Goal: Complete application form

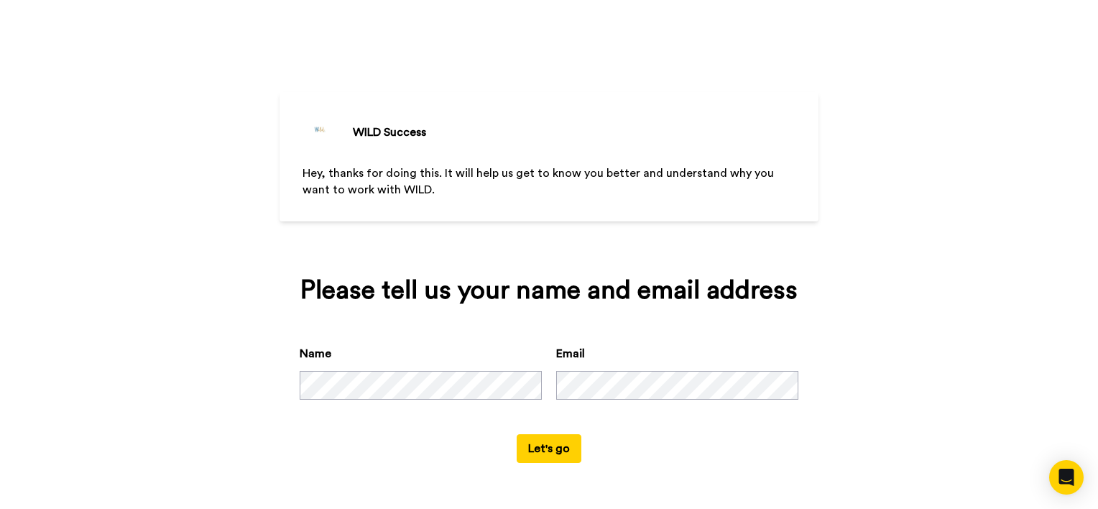
click at [517, 434] on button "Let's go" at bounding box center [549, 448] width 65 height 29
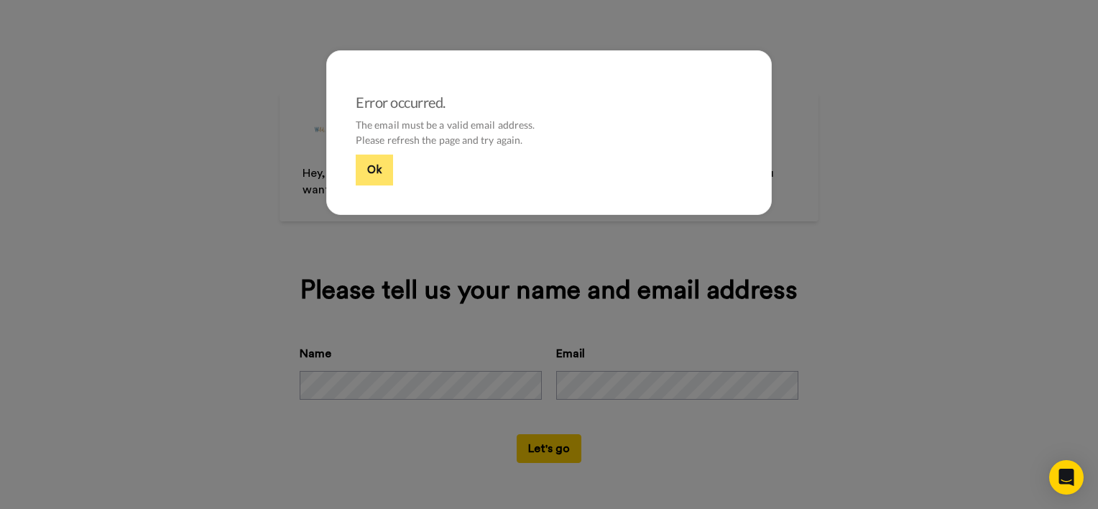
click at [367, 180] on button "Ok" at bounding box center [374, 169] width 37 height 31
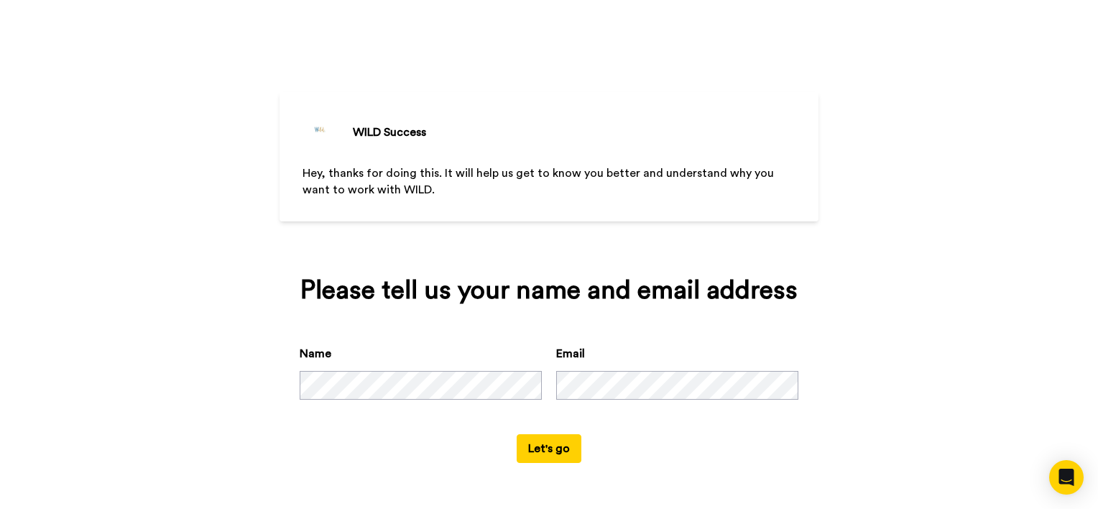
click at [542, 449] on button "Let's go" at bounding box center [549, 448] width 65 height 29
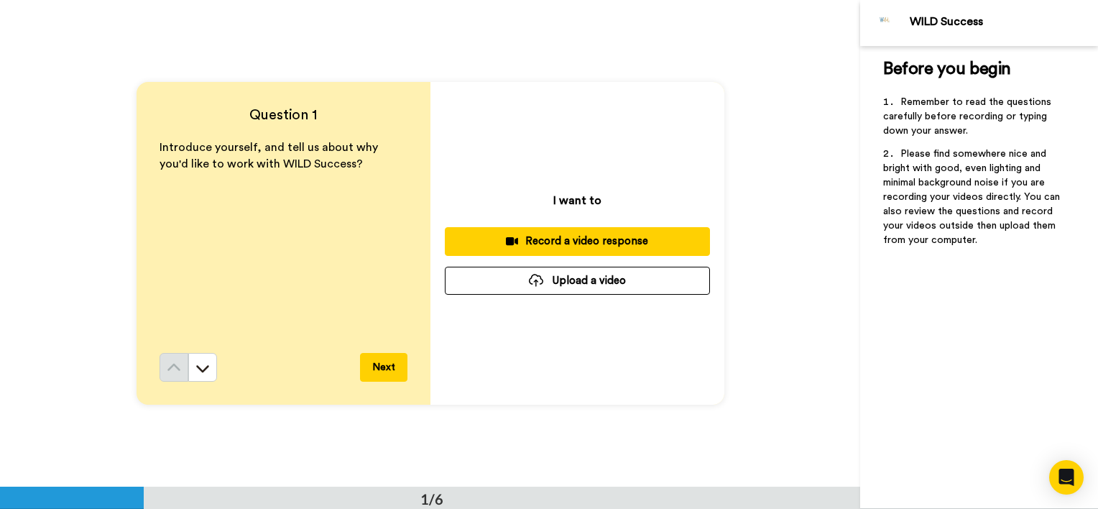
click at [530, 276] on div at bounding box center [536, 280] width 14 height 13
click at [606, 280] on button "Upload a video" at bounding box center [577, 281] width 265 height 28
click at [536, 276] on div at bounding box center [536, 280] width 14 height 13
click at [618, 272] on button "Upload a video" at bounding box center [577, 281] width 265 height 28
click at [569, 280] on button "Upload a video" at bounding box center [577, 281] width 265 height 28
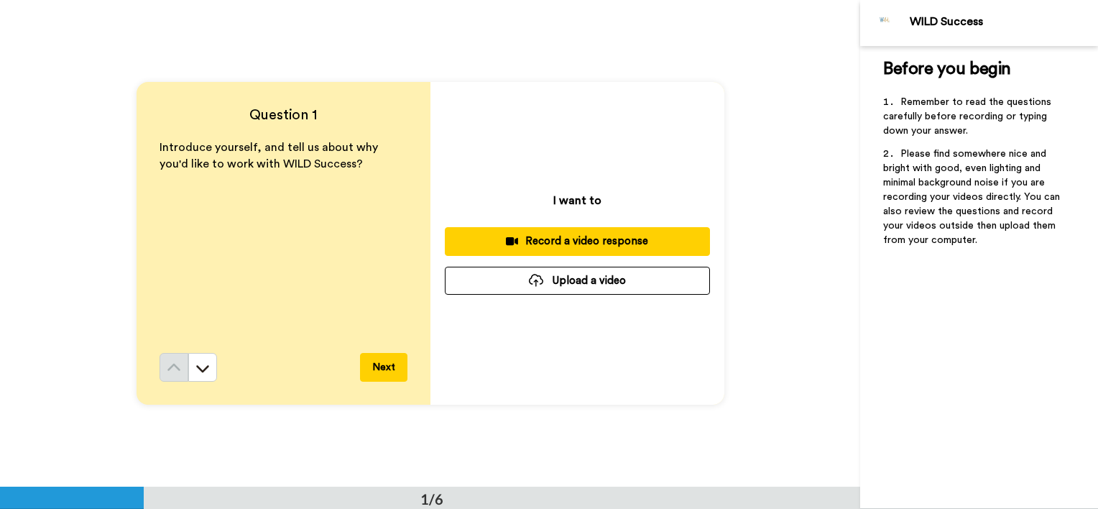
click at [536, 287] on button "Upload a video" at bounding box center [577, 281] width 265 height 28
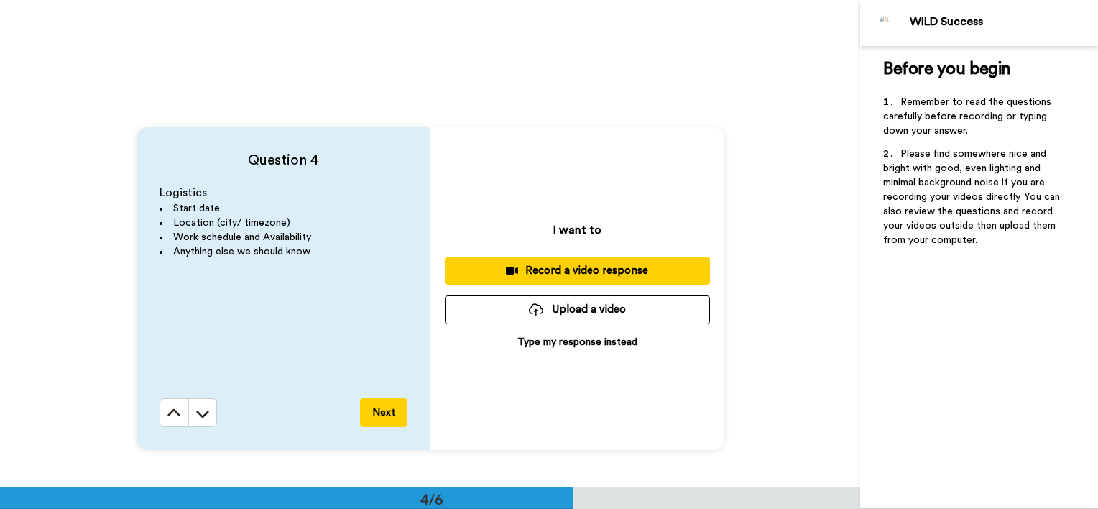
scroll to position [1437, 0]
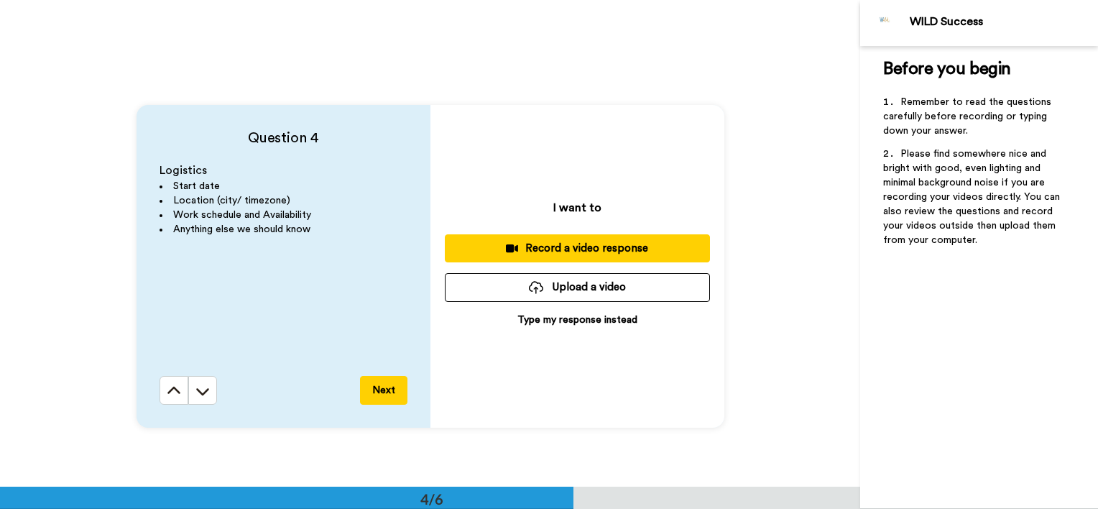
click at [581, 247] on div "Record a video response" at bounding box center [577, 248] width 242 height 15
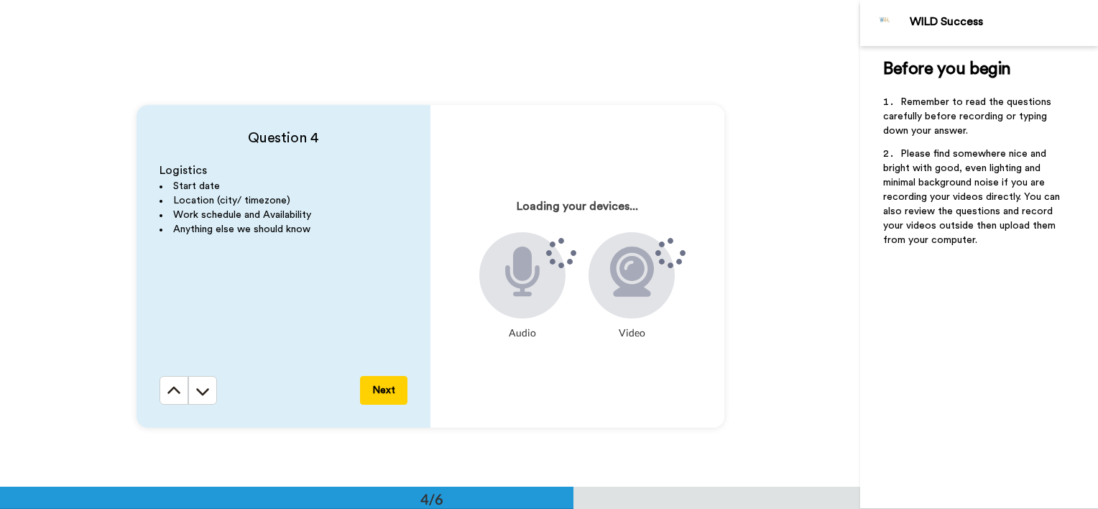
click at [642, 90] on div "Question 4 Logistics Start date Location (city/ timezone) Work schedule and Ava…" at bounding box center [430, 266] width 860 height 486
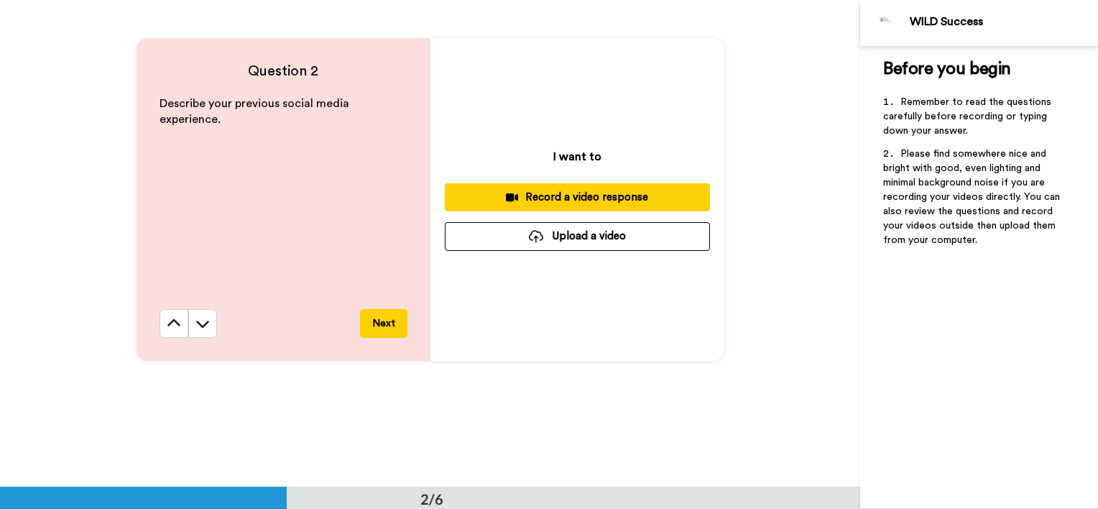
scroll to position [647, 0]
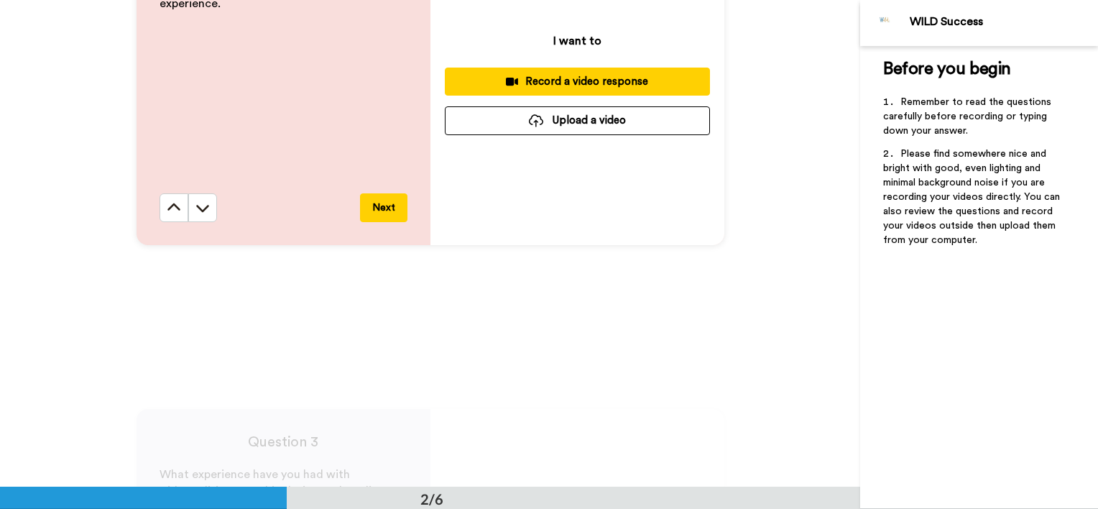
click at [600, 126] on button "Upload a video" at bounding box center [577, 120] width 265 height 28
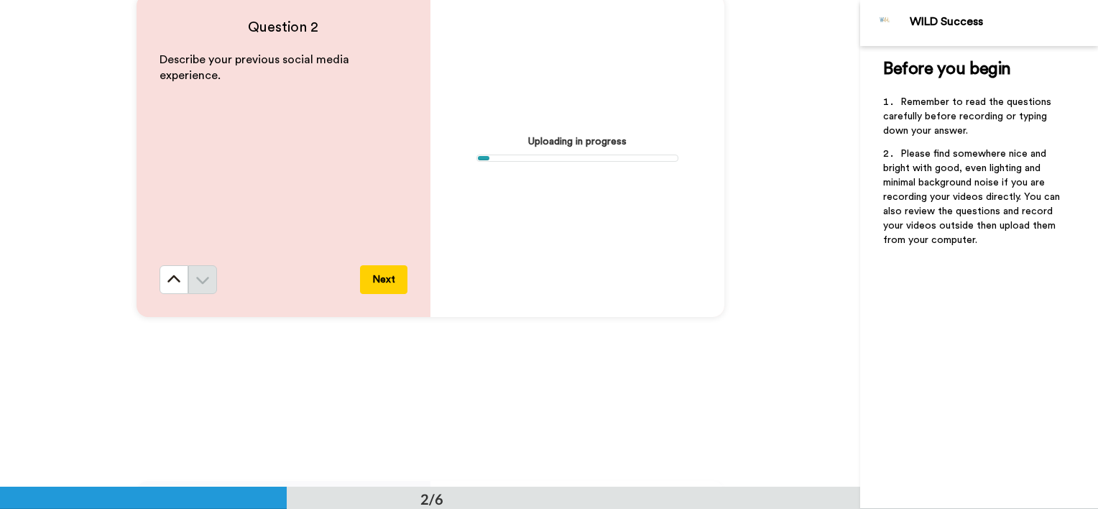
scroll to position [934, 0]
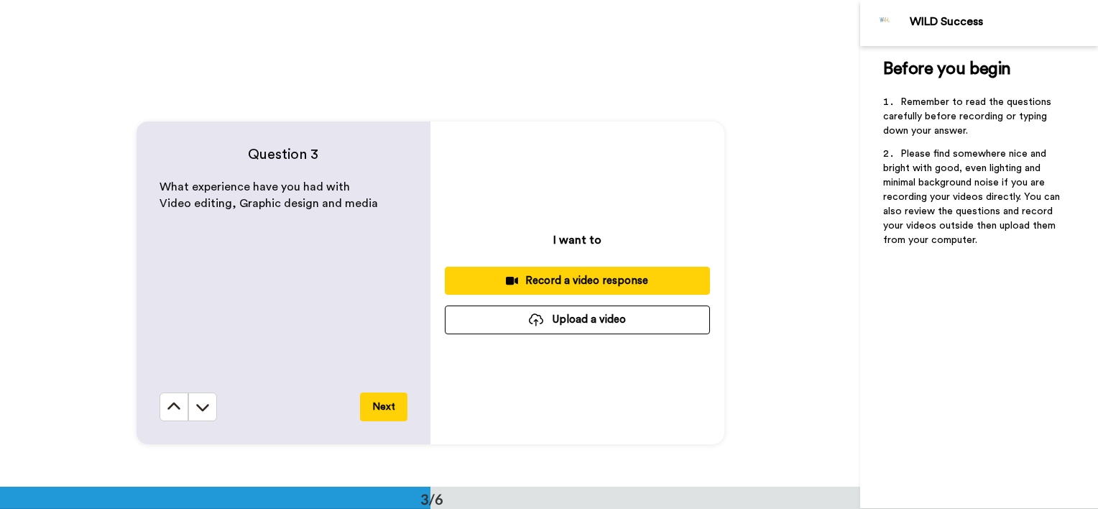
click at [549, 323] on button "Upload a video" at bounding box center [577, 319] width 265 height 28
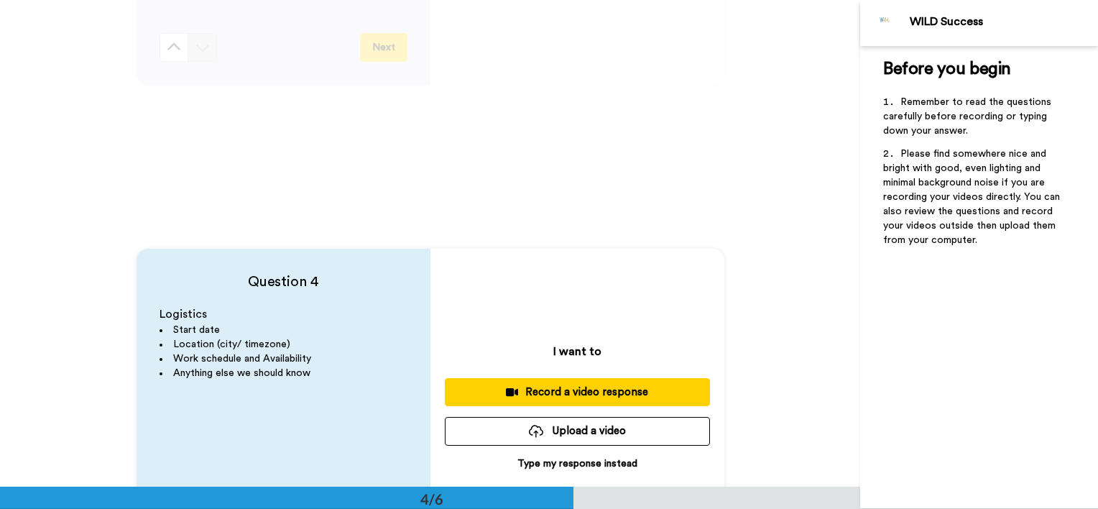
scroll to position [1509, 0]
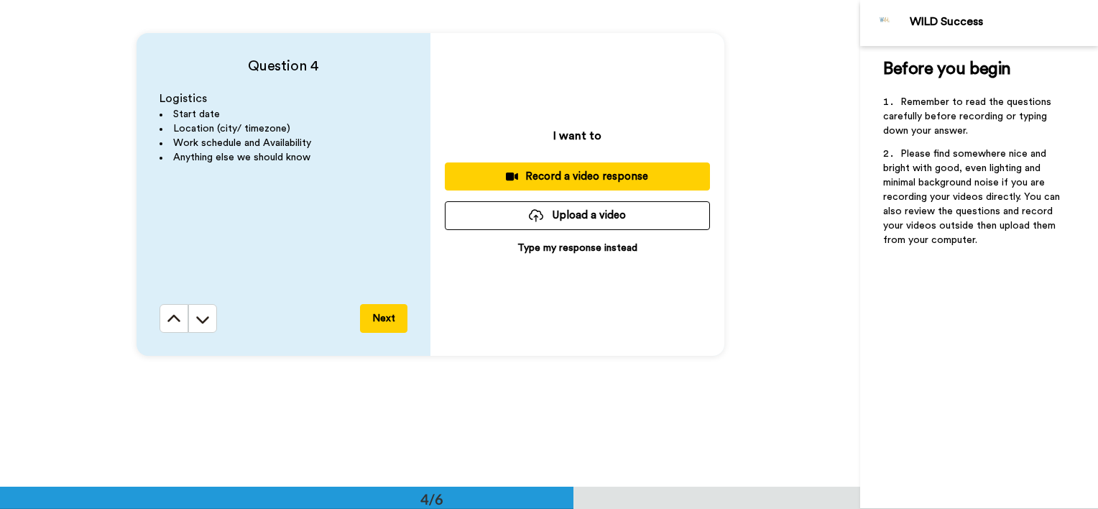
click at [590, 216] on button "Upload a video" at bounding box center [577, 215] width 265 height 28
click at [591, 177] on div "Record a video response" at bounding box center [577, 176] width 242 height 15
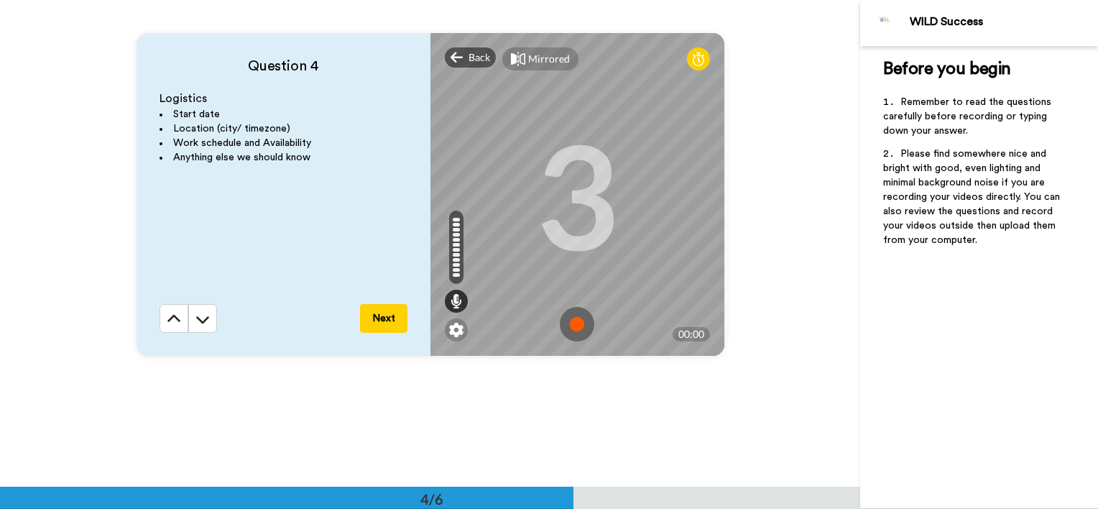
click at [567, 331] on img at bounding box center [577, 324] width 34 height 34
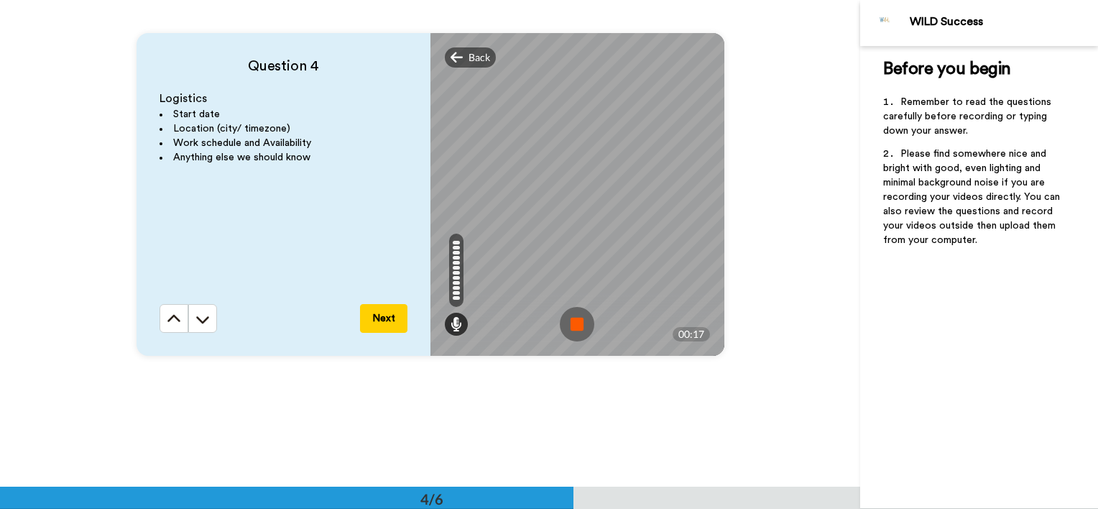
click at [568, 327] on img at bounding box center [577, 324] width 34 height 34
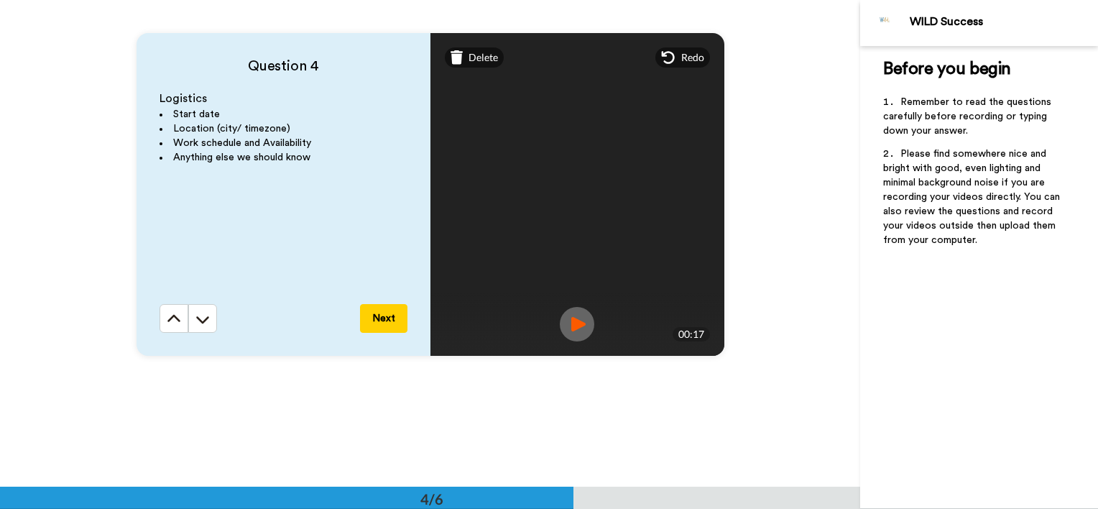
click at [575, 331] on img at bounding box center [577, 324] width 34 height 34
click at [385, 321] on button "Next" at bounding box center [383, 318] width 47 height 29
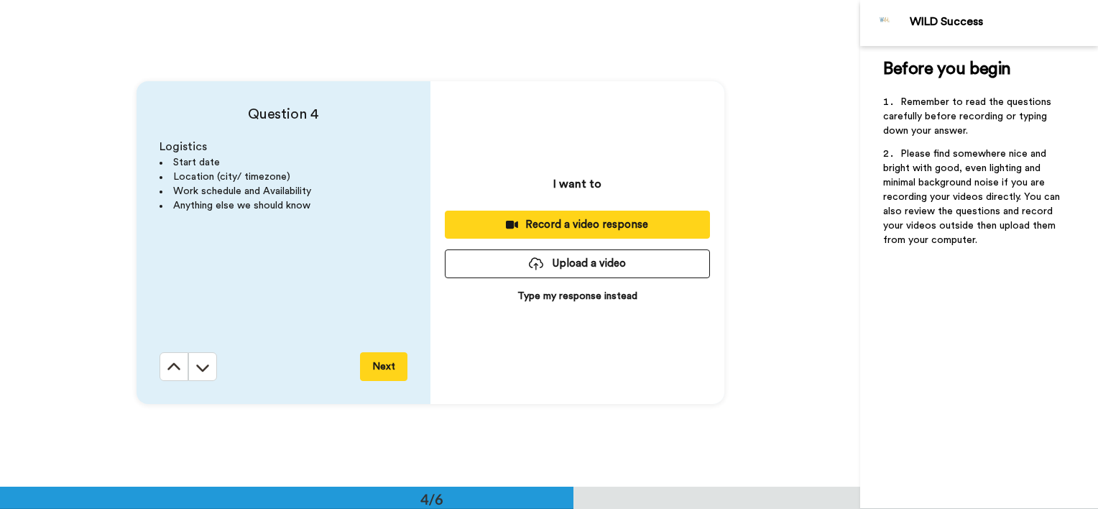
scroll to position [1437, 0]
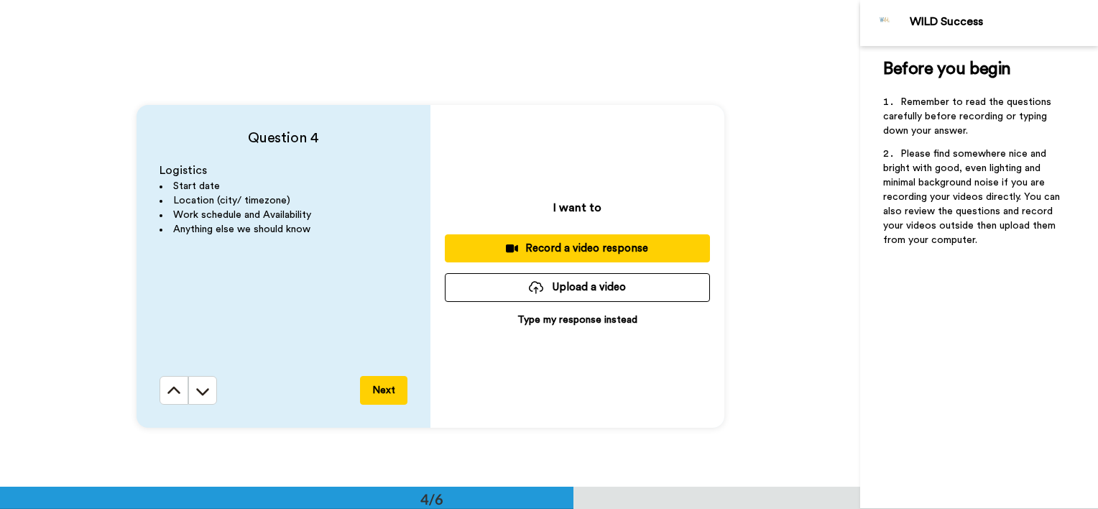
click at [566, 321] on p "Type my response instead" at bounding box center [577, 320] width 120 height 14
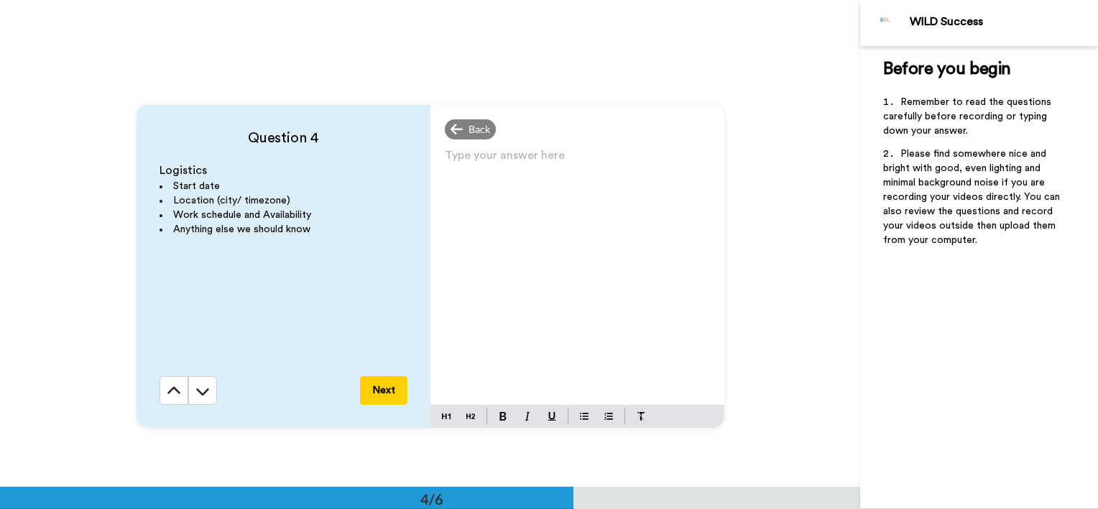
click at [512, 177] on div "Type your answer here ﻿" at bounding box center [577, 274] width 294 height 259
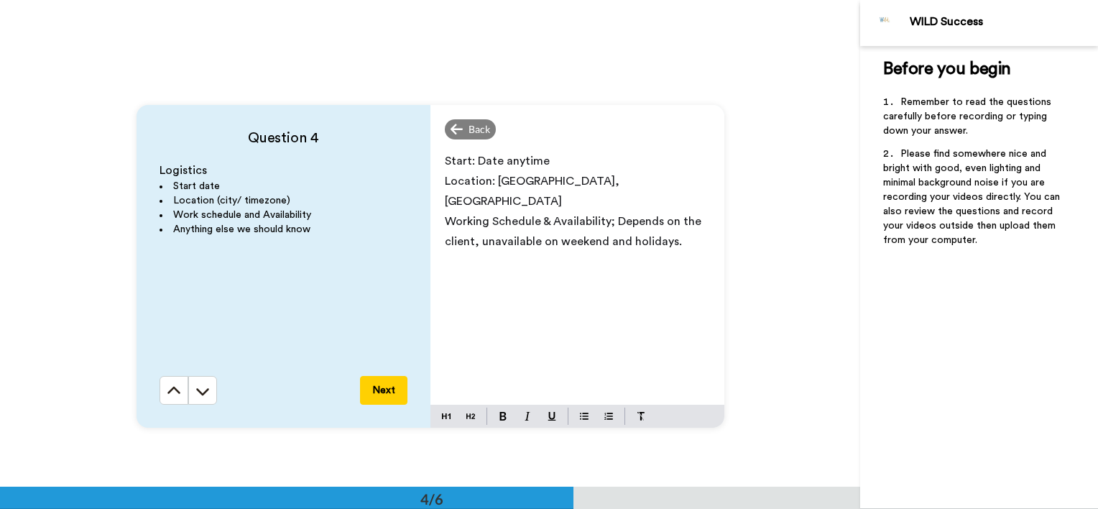
click at [609, 216] on span "Working Schedule & Availability; Depends on the client, unavailable on weekend …" at bounding box center [574, 232] width 259 height 32
click at [480, 222] on span "Working Schedule & Availability: Depends on the client, unavailable on weekend …" at bounding box center [574, 232] width 259 height 32
click at [491, 241] on p "Working Schedule & Availability: Depends on the client, but if possible unavail…" at bounding box center [577, 241] width 265 height 60
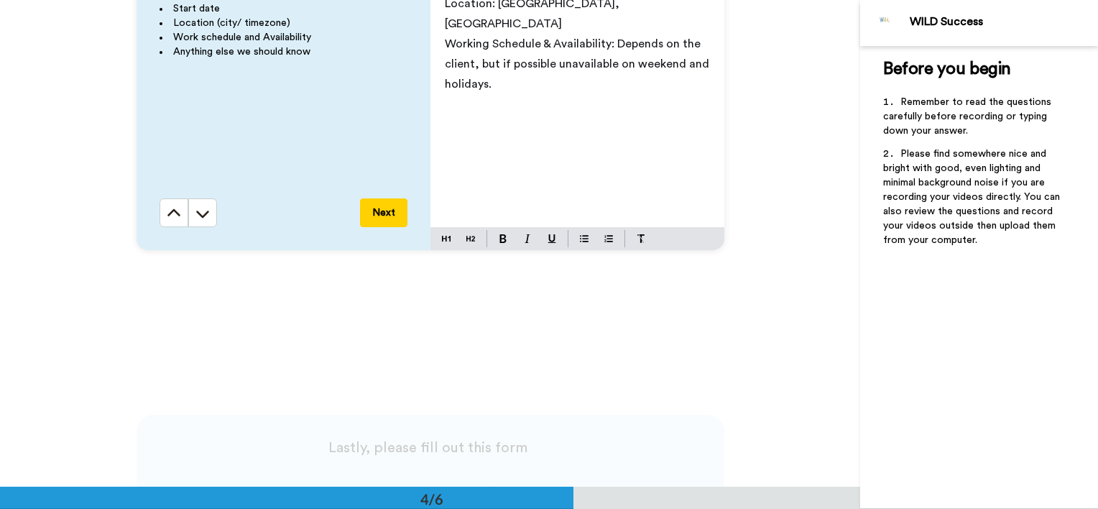
scroll to position [1653, 0]
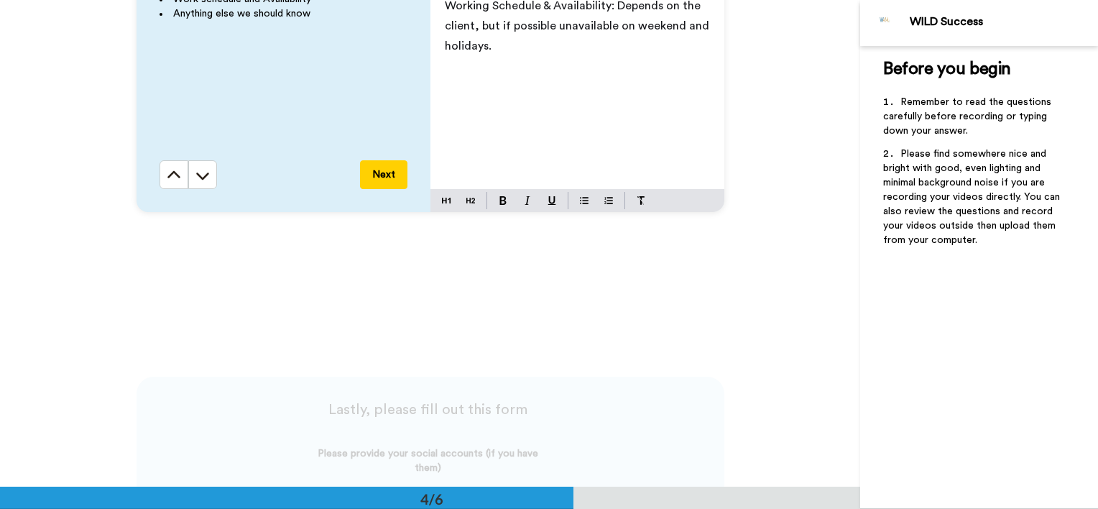
click at [374, 178] on button "Next" at bounding box center [383, 174] width 47 height 29
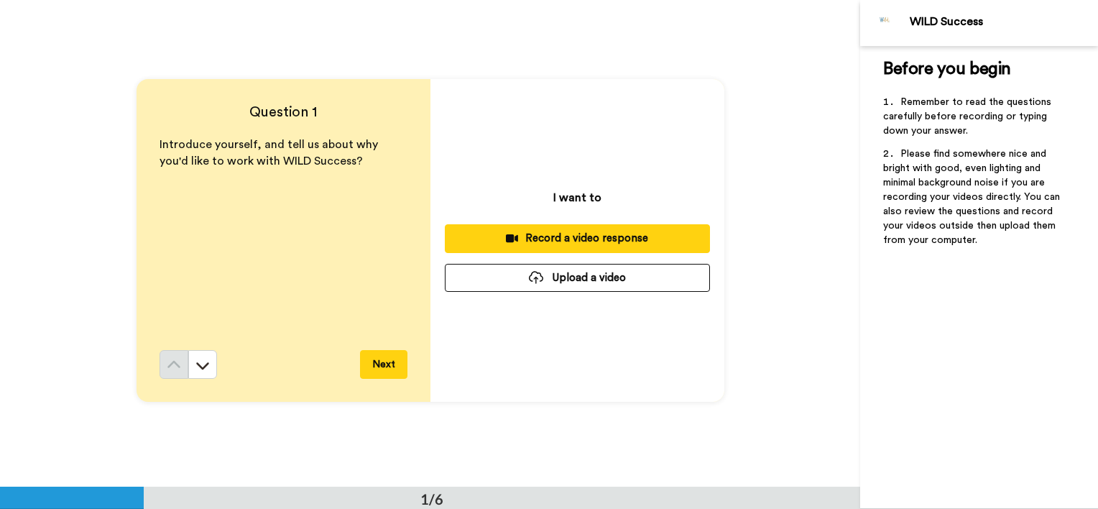
scroll to position [0, 0]
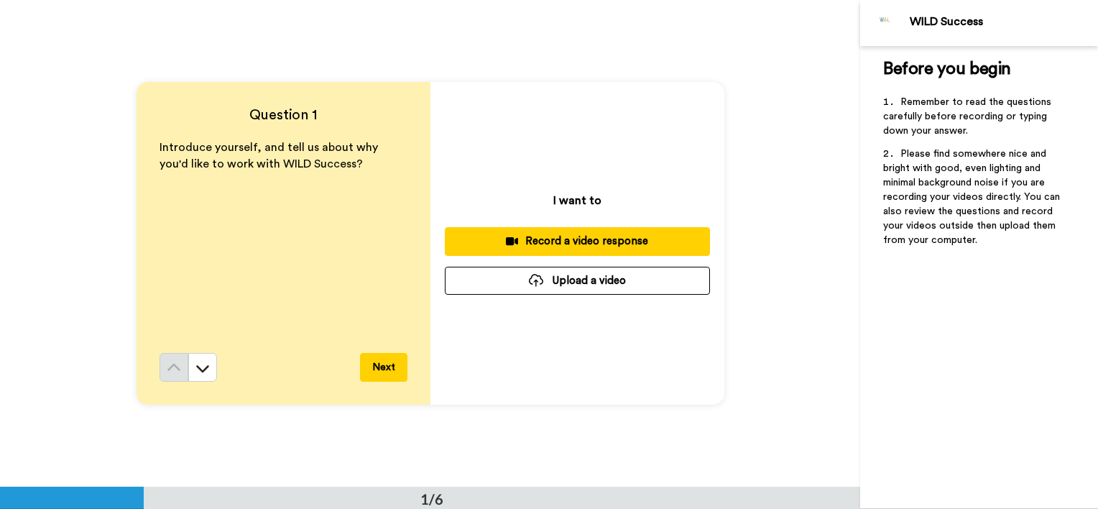
click at [553, 283] on button "Upload a video" at bounding box center [577, 281] width 265 height 28
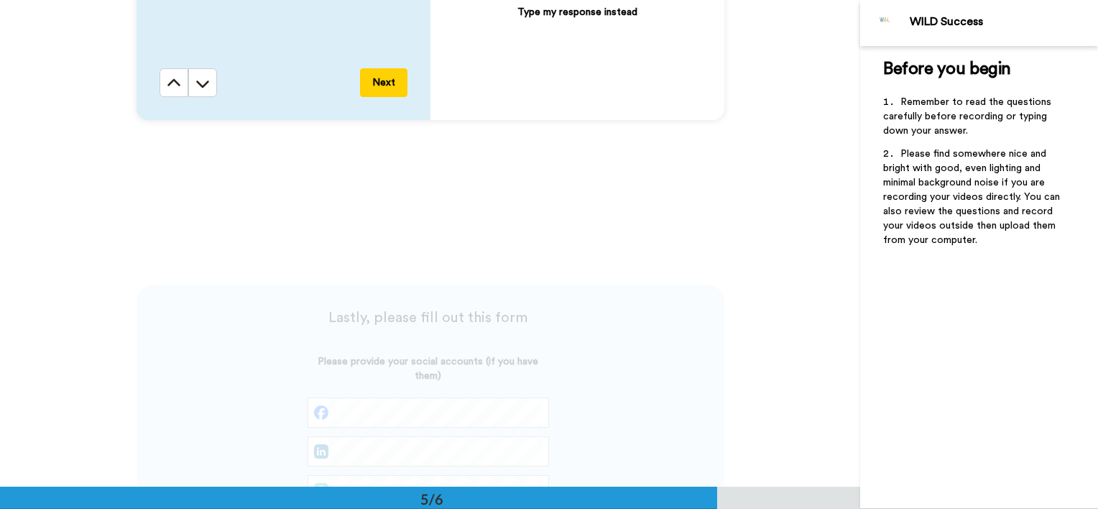
scroll to position [1868, 0]
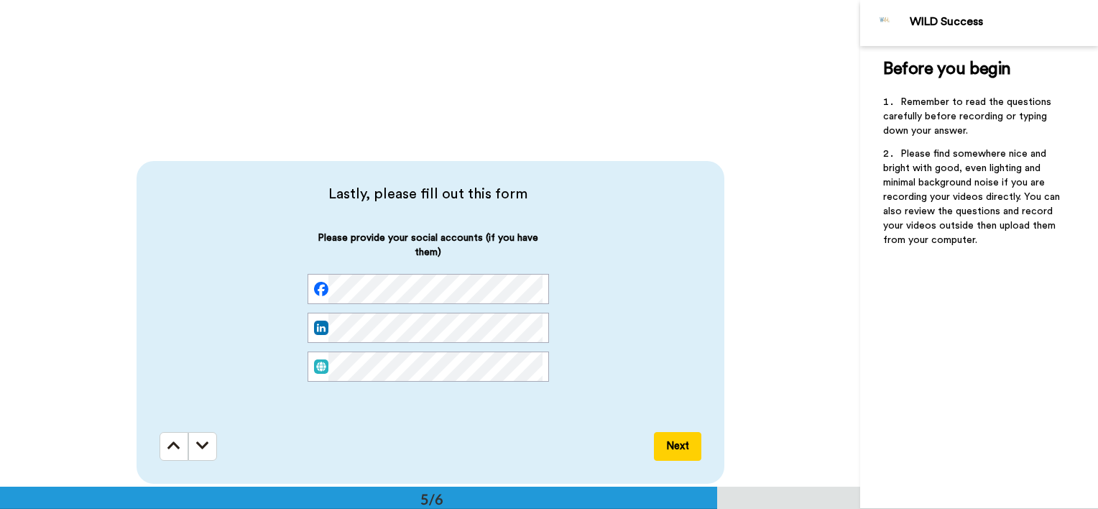
click at [678, 446] on button "Next" at bounding box center [677, 446] width 47 height 29
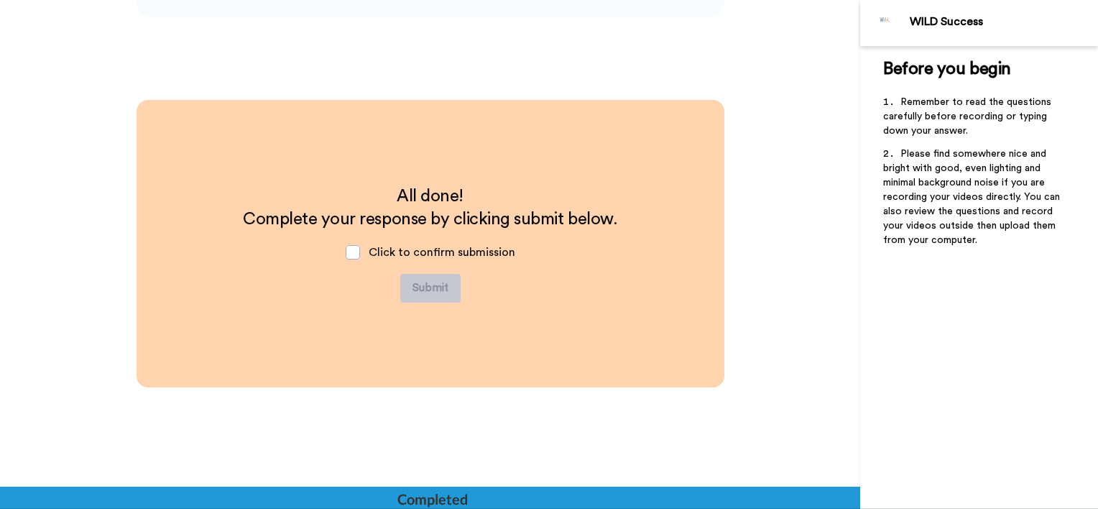
scroll to position [2334, 0]
click at [354, 254] on span at bounding box center [353, 252] width 14 height 14
click at [436, 291] on button "Submit" at bounding box center [430, 288] width 60 height 29
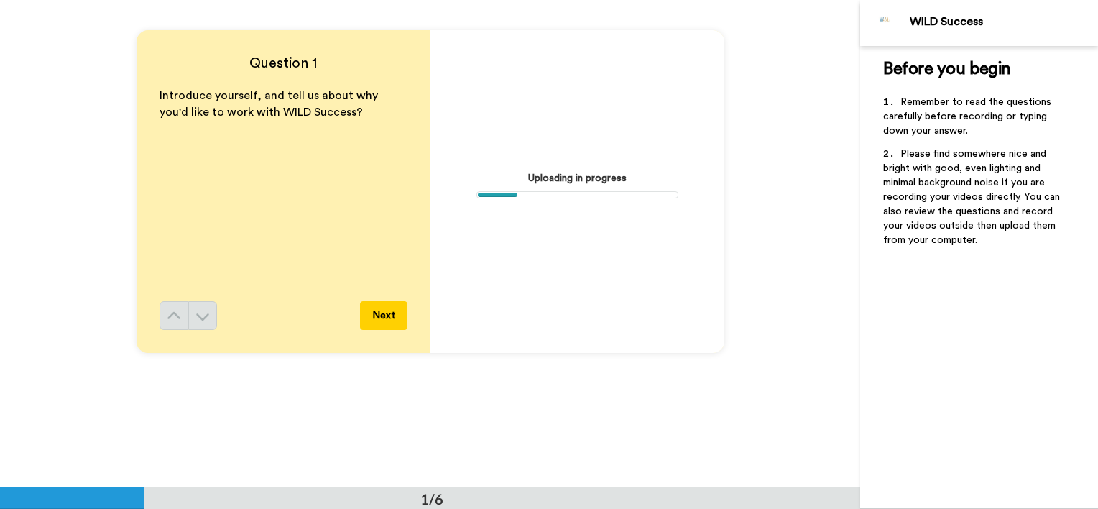
scroll to position [0, 0]
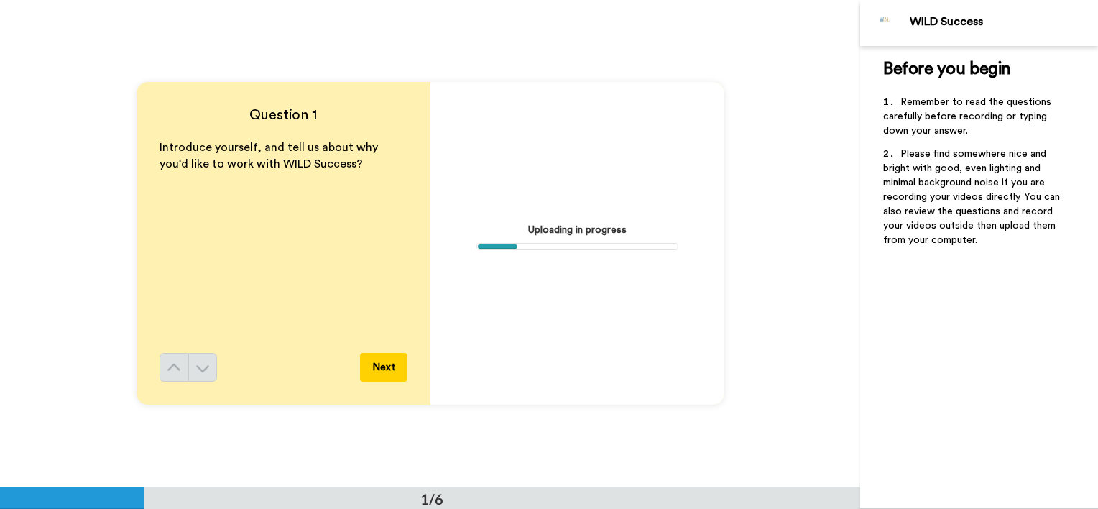
click at [545, 218] on div "Uploading in progress" at bounding box center [577, 243] width 294 height 323
click at [504, 246] on div at bounding box center [498, 246] width 40 height 4
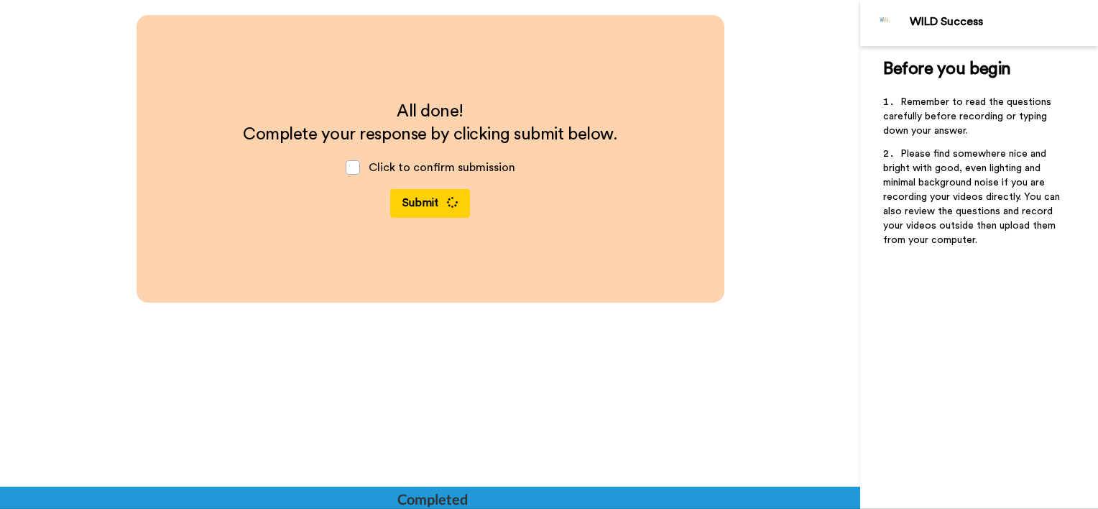
scroll to position [2433, 0]
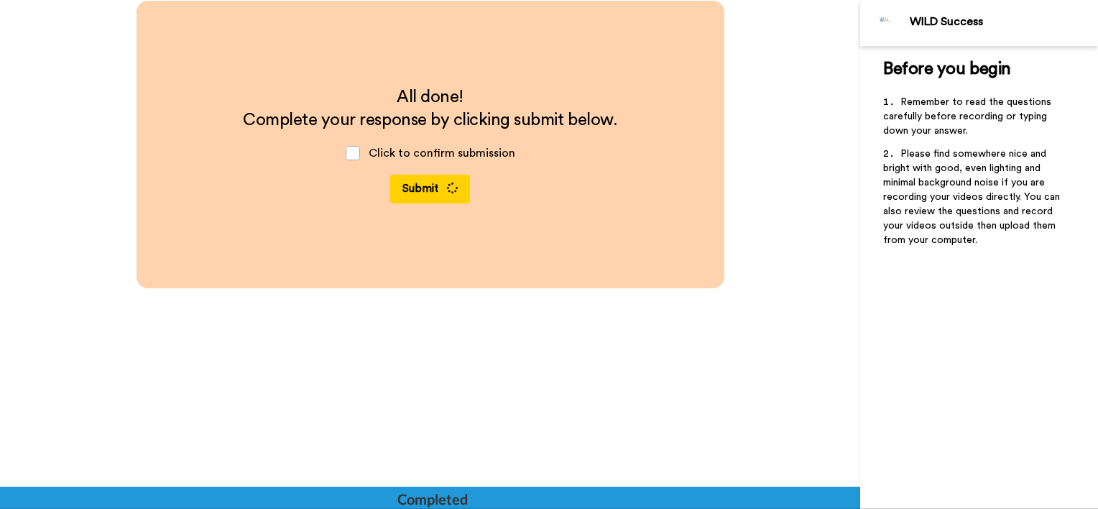
click at [454, 198] on button "Submit" at bounding box center [430, 189] width 80 height 29
click at [346, 152] on span at bounding box center [353, 153] width 14 height 14
click at [346, 155] on span at bounding box center [353, 153] width 14 height 14
click at [425, 193] on button "Submit" at bounding box center [430, 189] width 80 height 29
click at [448, 183] on icon at bounding box center [452, 188] width 11 height 11
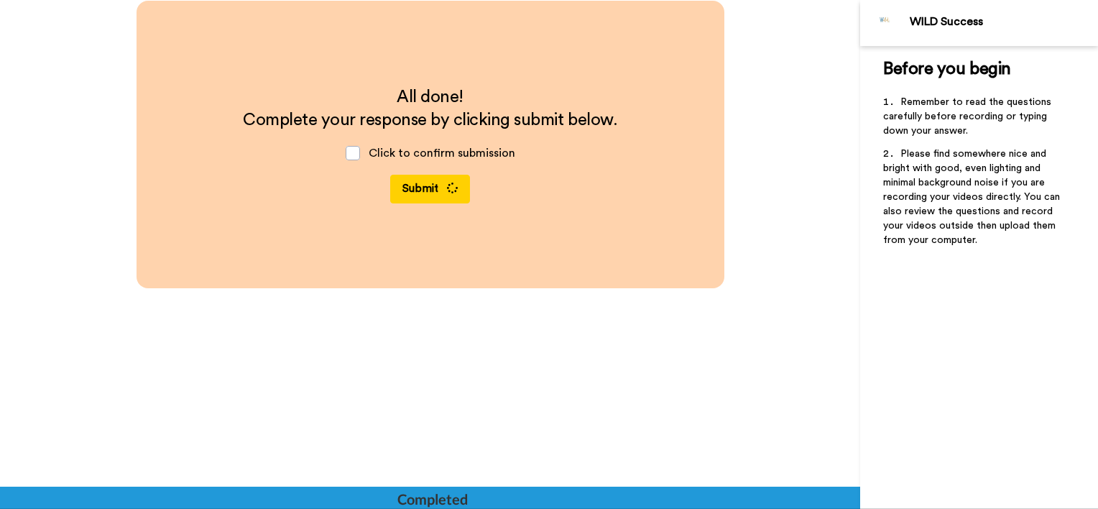
click at [423, 189] on button "Submit" at bounding box center [430, 189] width 80 height 29
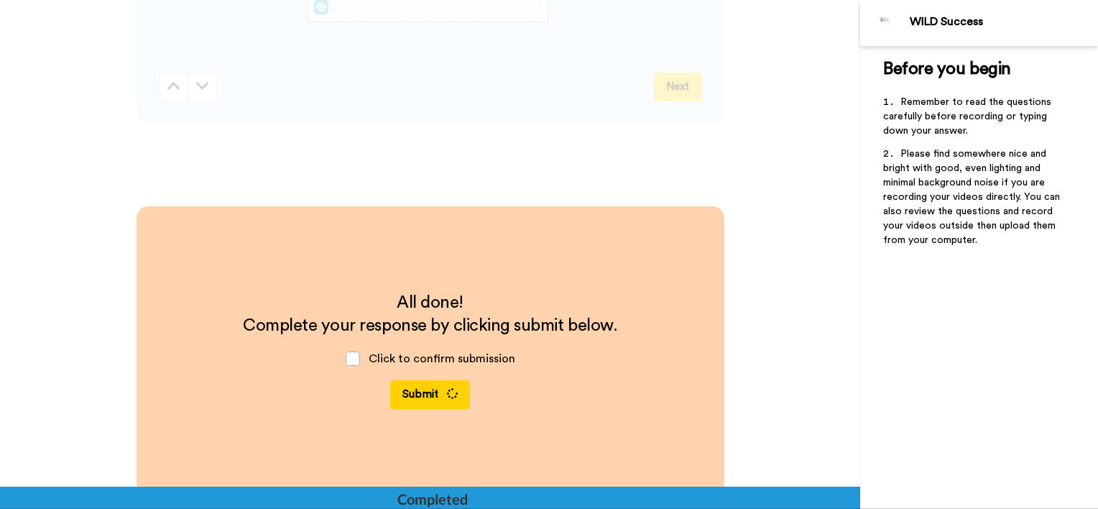
scroll to position [2299, 0]
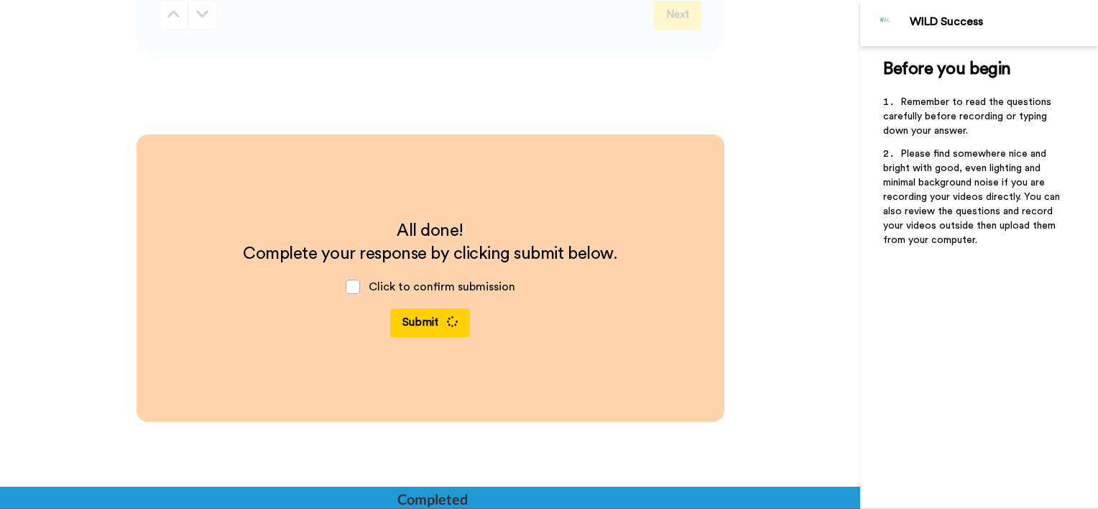
click at [419, 324] on button "Submit" at bounding box center [430, 322] width 80 height 29
click at [391, 296] on div "Click to confirm submission" at bounding box center [430, 286] width 193 height 43
click at [412, 328] on button "Submit" at bounding box center [430, 322] width 80 height 29
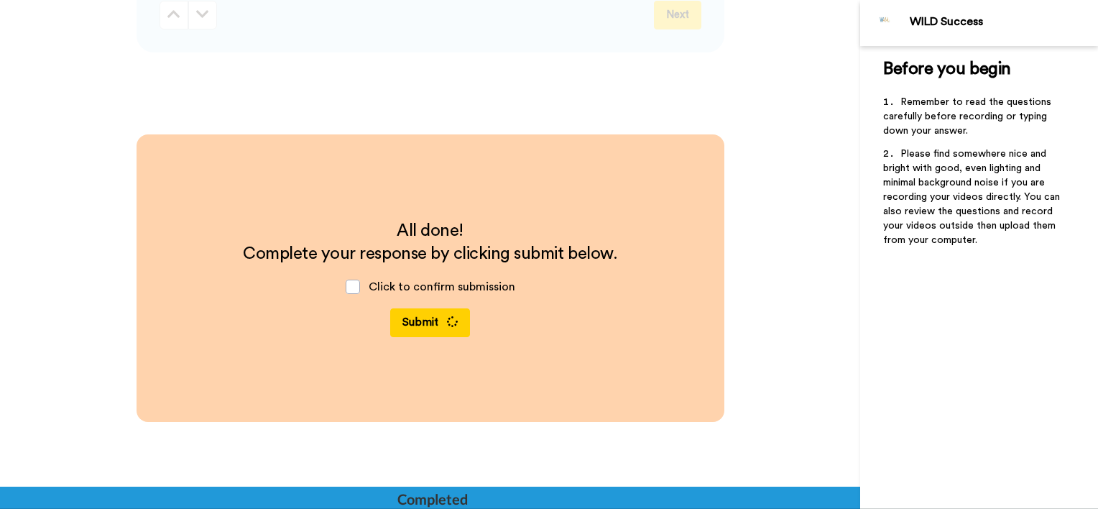
click at [412, 328] on button "Submit" at bounding box center [430, 322] width 80 height 29
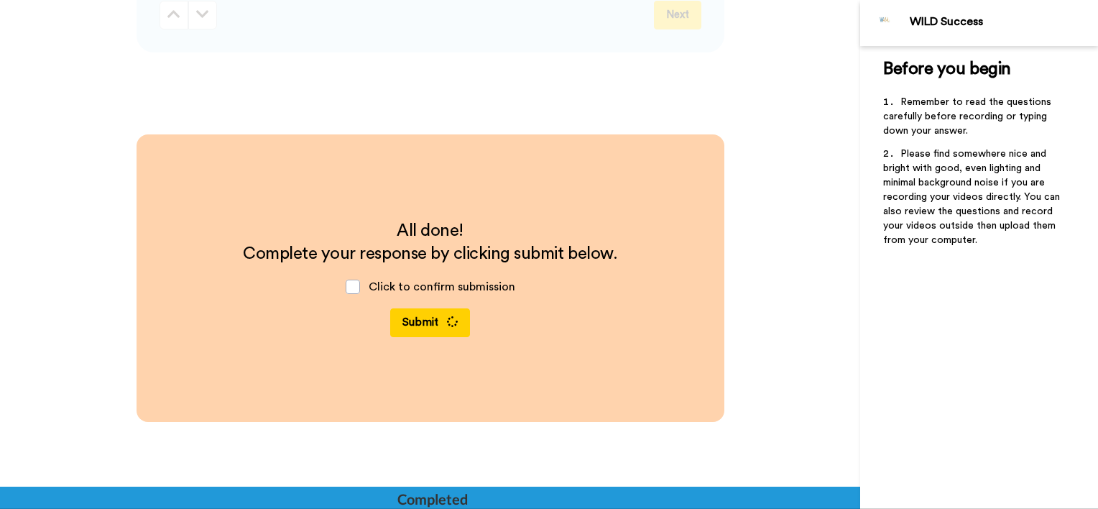
click at [412, 328] on button "Submit" at bounding box center [430, 322] width 80 height 29
click at [414, 328] on button "Submit" at bounding box center [430, 322] width 80 height 29
click at [415, 328] on button "Submit" at bounding box center [430, 322] width 80 height 29
click at [414, 328] on button "Submit" at bounding box center [430, 322] width 80 height 29
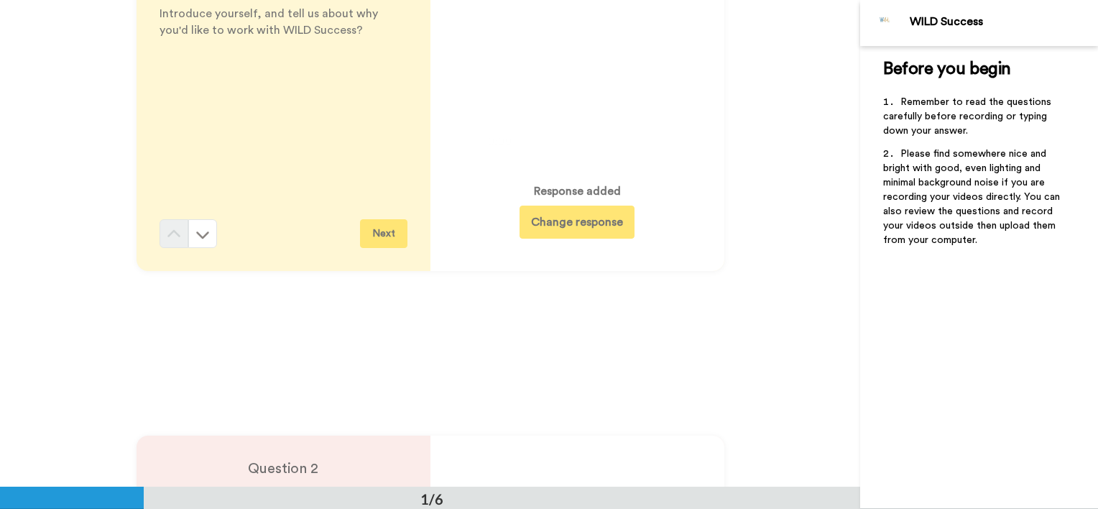
scroll to position [0, 0]
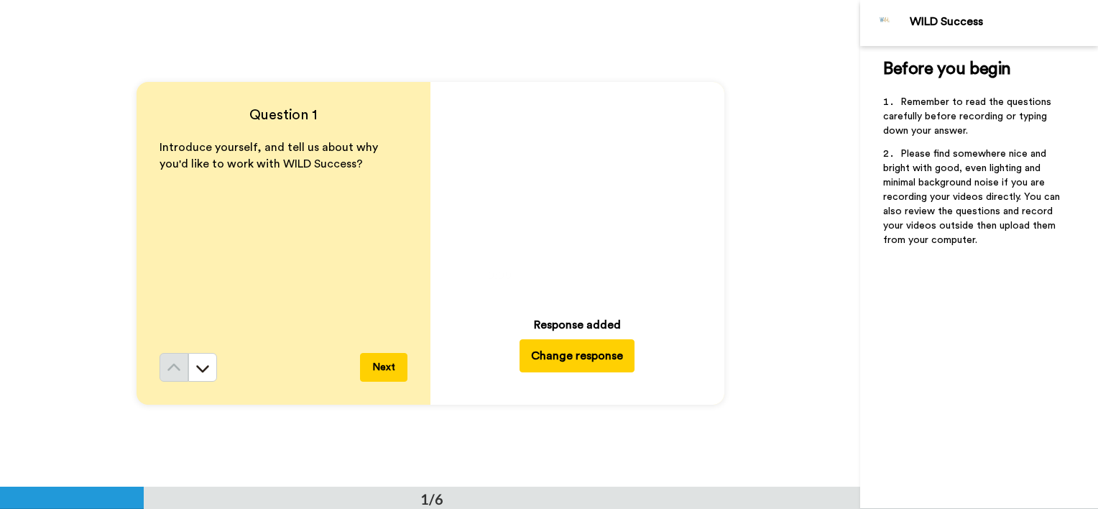
click at [384, 359] on button "Next" at bounding box center [383, 367] width 47 height 29
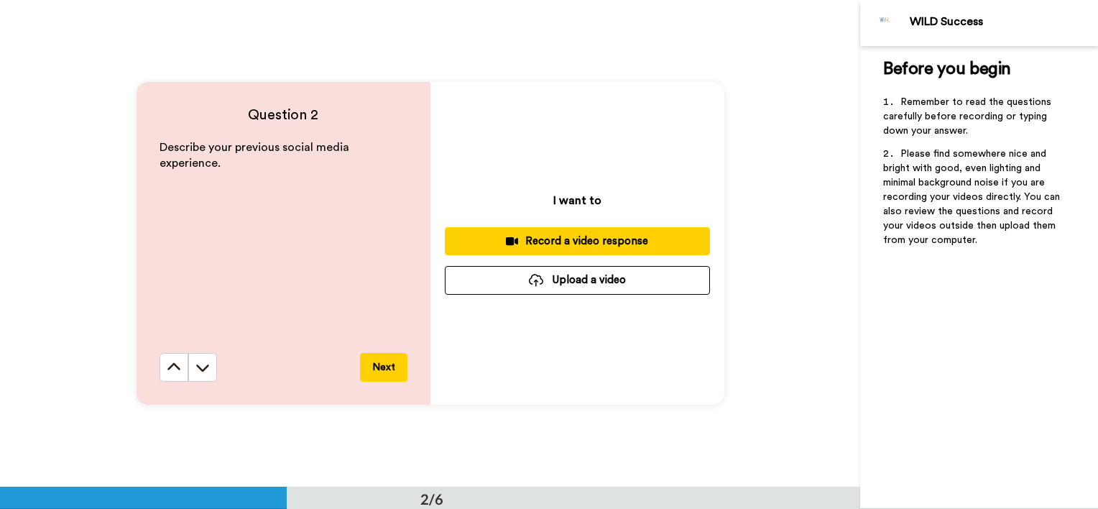
click at [384, 358] on button "Next" at bounding box center [383, 367] width 47 height 29
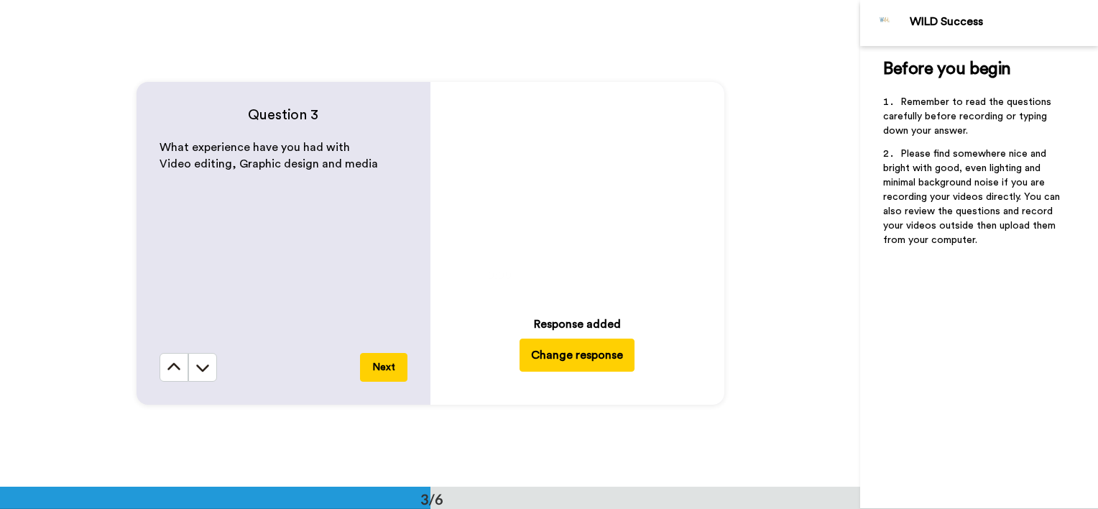
click at [385, 363] on button "Next" at bounding box center [383, 367] width 47 height 29
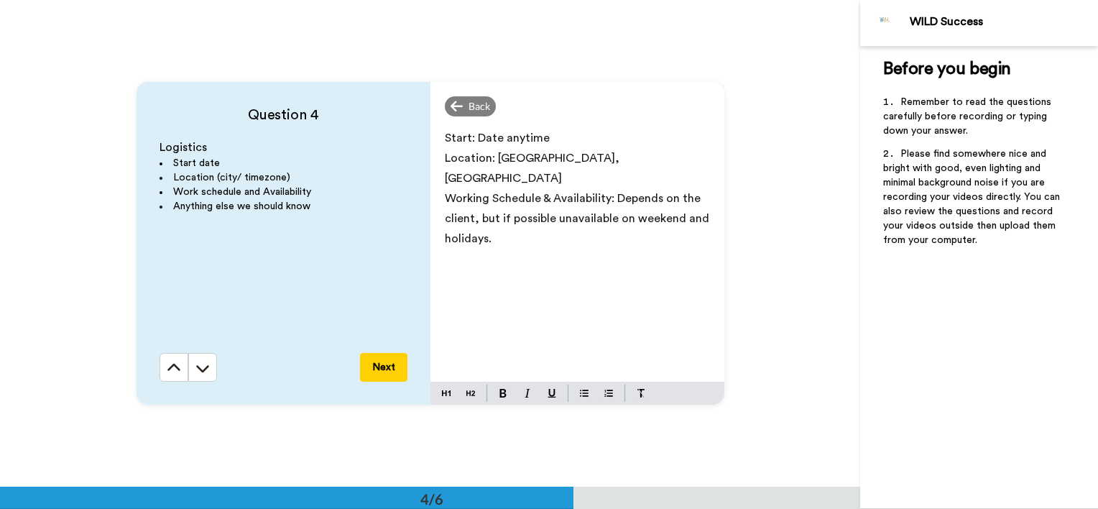
click at [391, 359] on button "Next" at bounding box center [383, 367] width 47 height 29
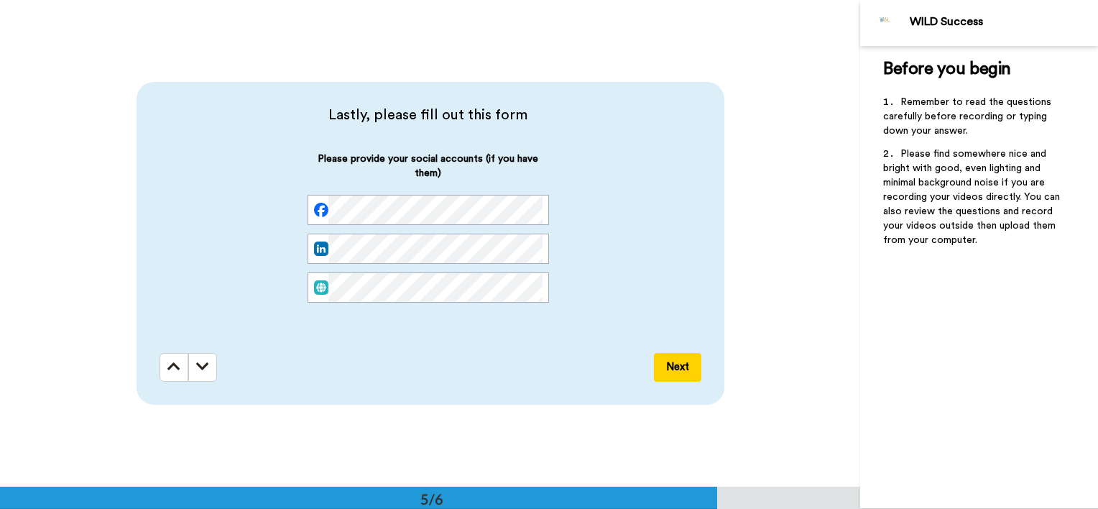
click at [688, 377] on button "Next" at bounding box center [677, 367] width 47 height 29
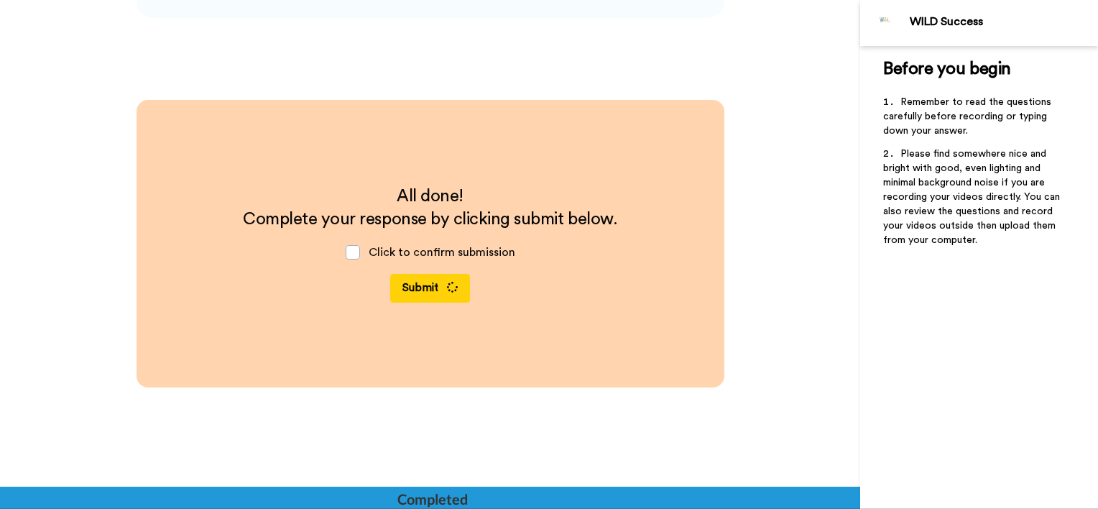
scroll to position [2334, 0]
click at [442, 290] on button "Submit" at bounding box center [430, 288] width 80 height 29
drag, startPoint x: 737, startPoint y: 409, endPoint x: 723, endPoint y: 423, distance: 19.3
click at [723, 423] on div "All done! Complete your response by clicking submit below. Click to confirm sub…" at bounding box center [430, 343] width 860 height 486
click at [405, 292] on button "Submit" at bounding box center [430, 288] width 80 height 29
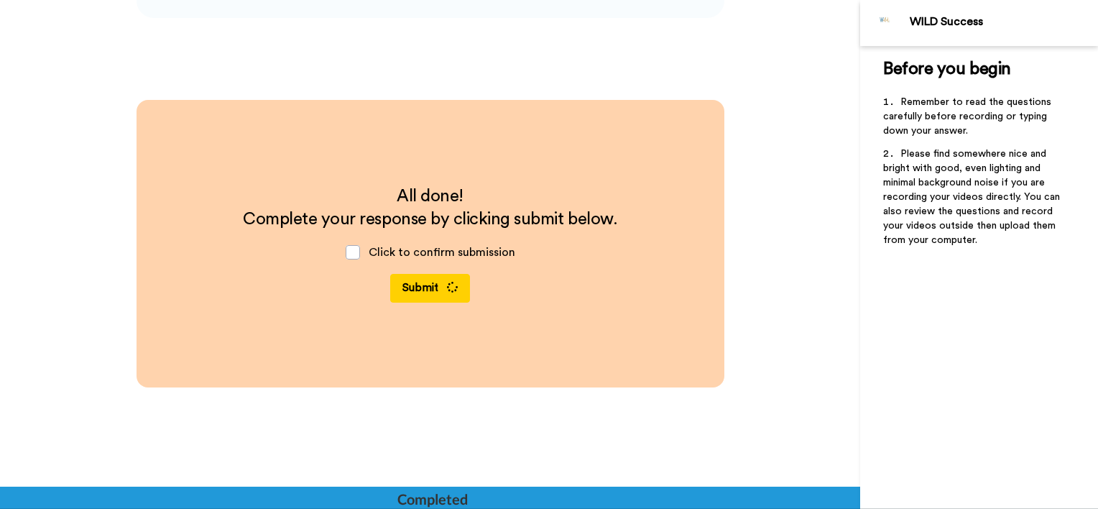
click at [405, 289] on button "Submit" at bounding box center [430, 288] width 80 height 29
click at [405, 288] on button "Submit" at bounding box center [430, 288] width 80 height 29
click at [405, 287] on button "Submit" at bounding box center [430, 288] width 80 height 29
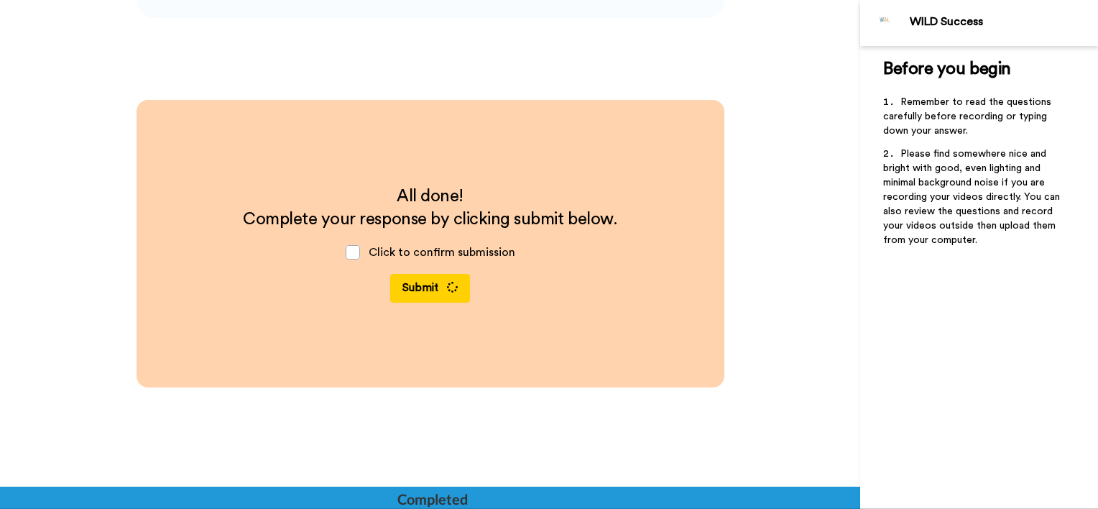
click at [405, 287] on button "Submit" at bounding box center [430, 288] width 80 height 29
drag, startPoint x: 405, startPoint y: 287, endPoint x: 366, endPoint y: 272, distance: 42.3
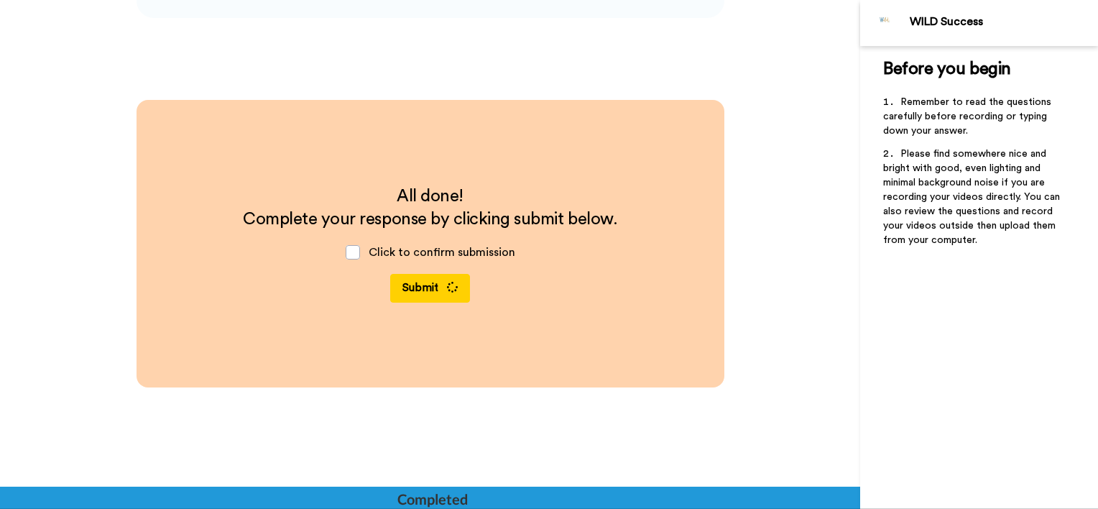
click at [402, 287] on button "Submit" at bounding box center [430, 288] width 80 height 29
click at [447, 284] on icon at bounding box center [452, 287] width 11 height 11
